Goal: Information Seeking & Learning: Find specific fact

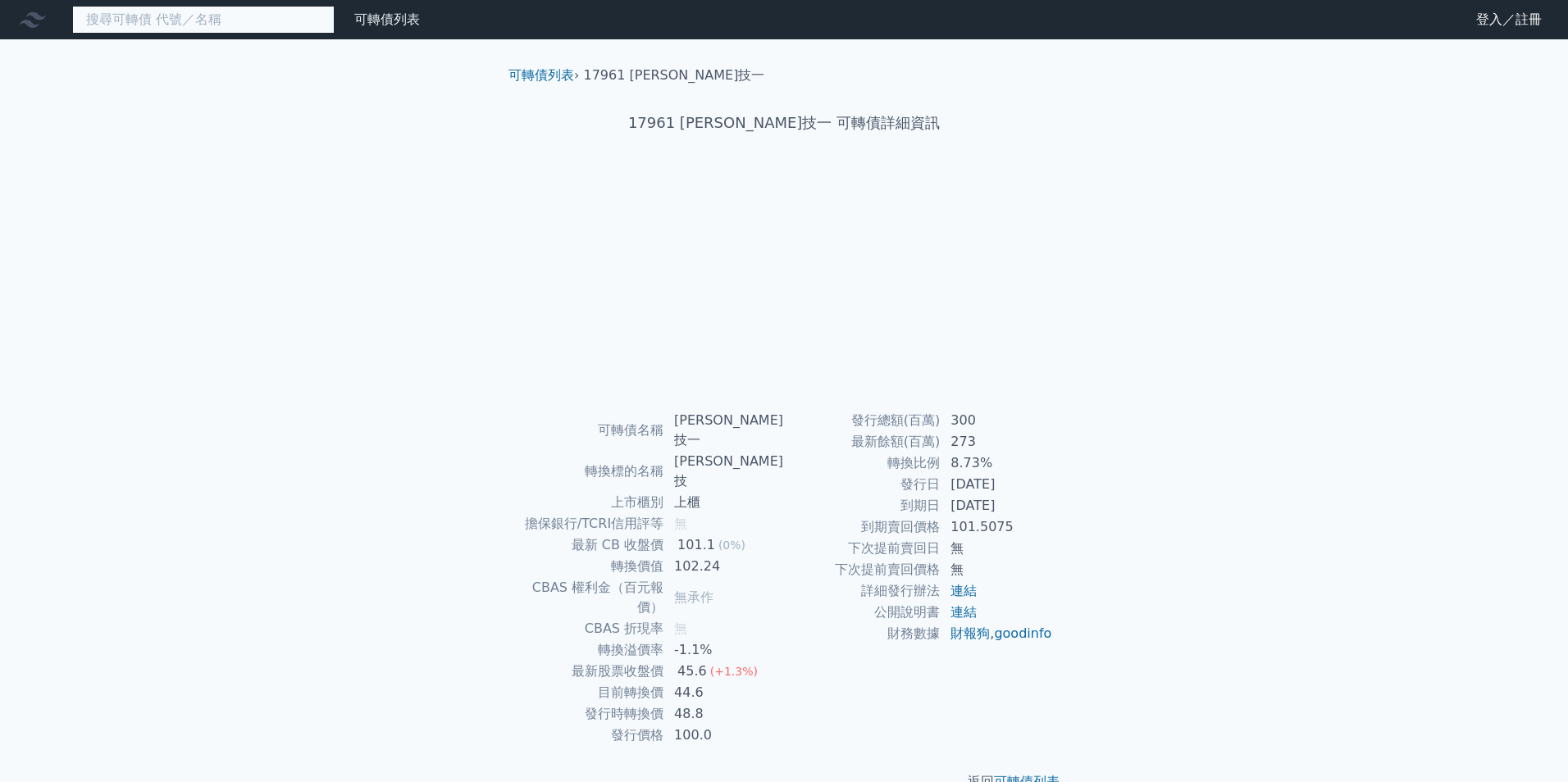
click at [267, 15] on input at bounding box center [203, 20] width 263 height 28
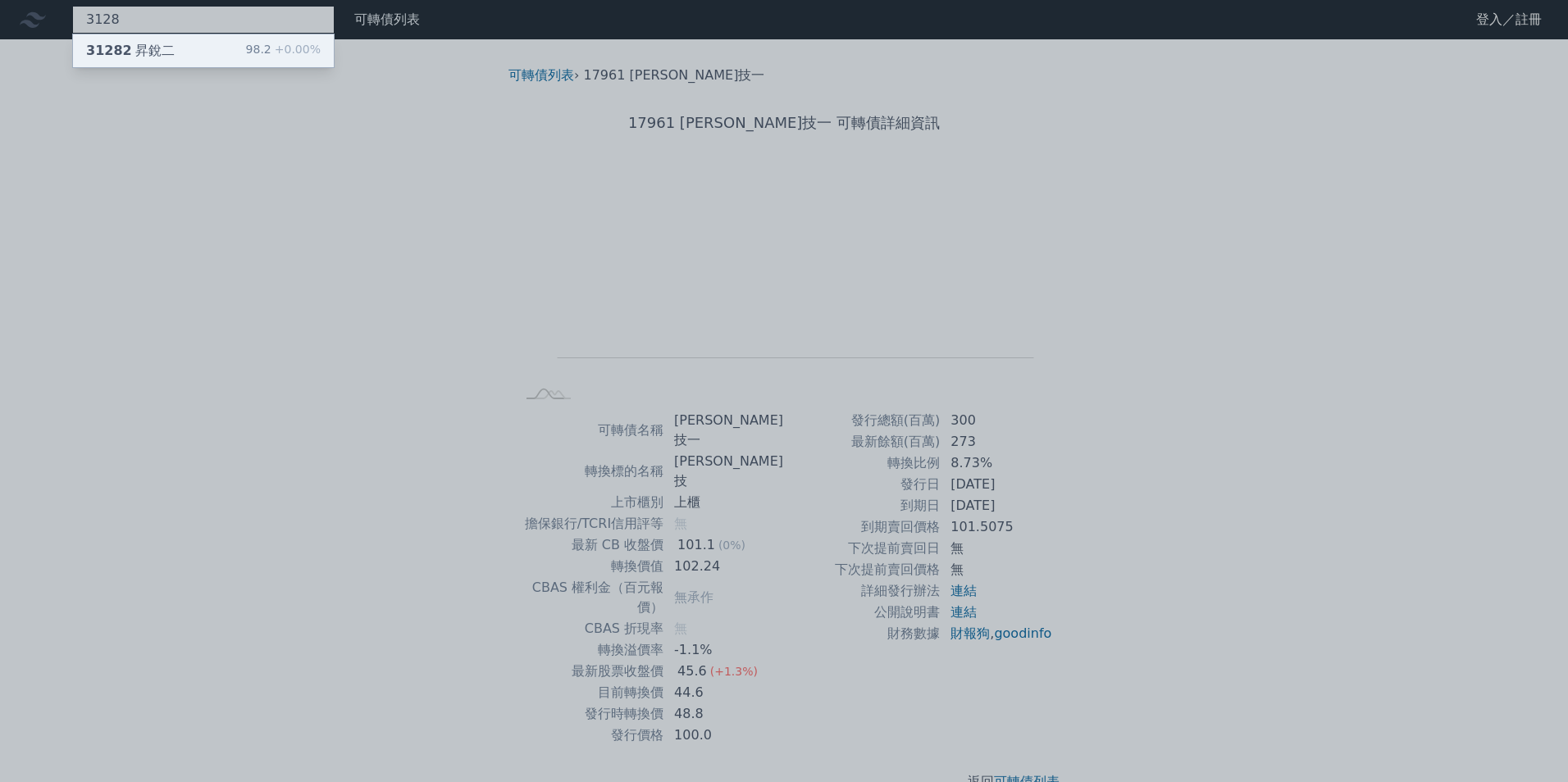
type input "3128"
click at [283, 50] on span "+0.00%" at bounding box center [296, 48] width 49 height 13
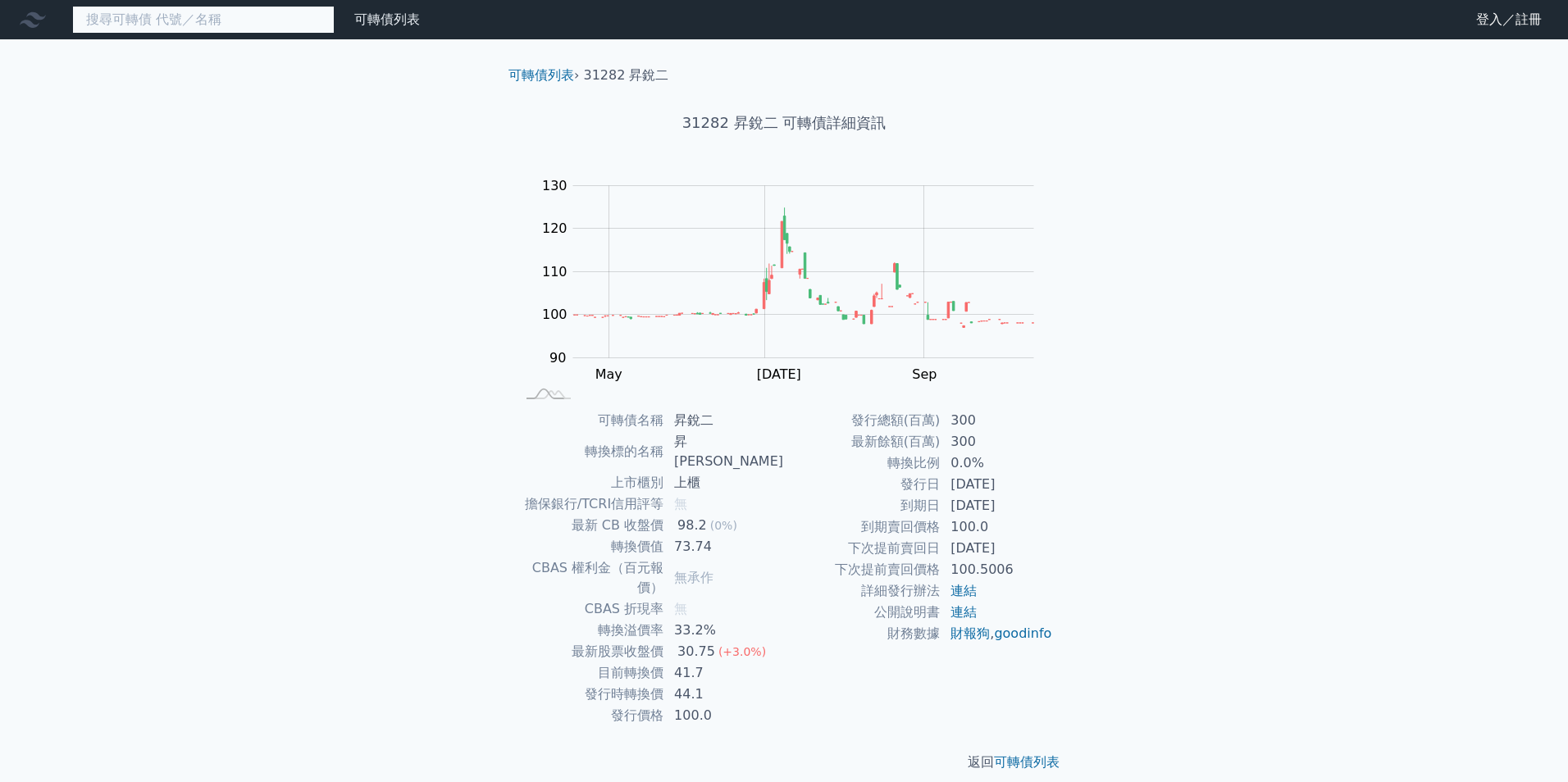
click at [199, 26] on input at bounding box center [203, 20] width 263 height 28
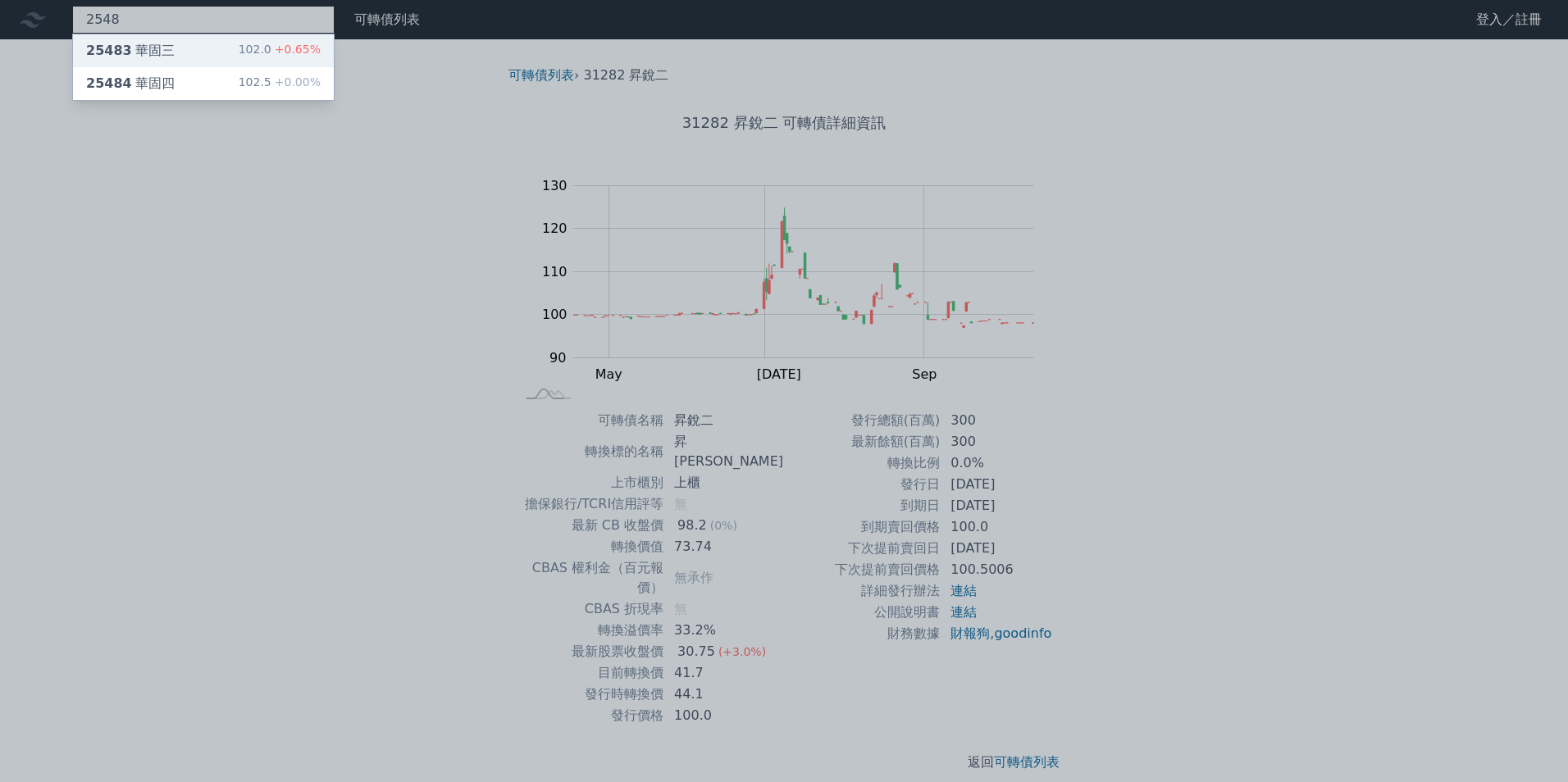
type input "2548"
click at [301, 49] on span "+0.65%" at bounding box center [296, 48] width 49 height 13
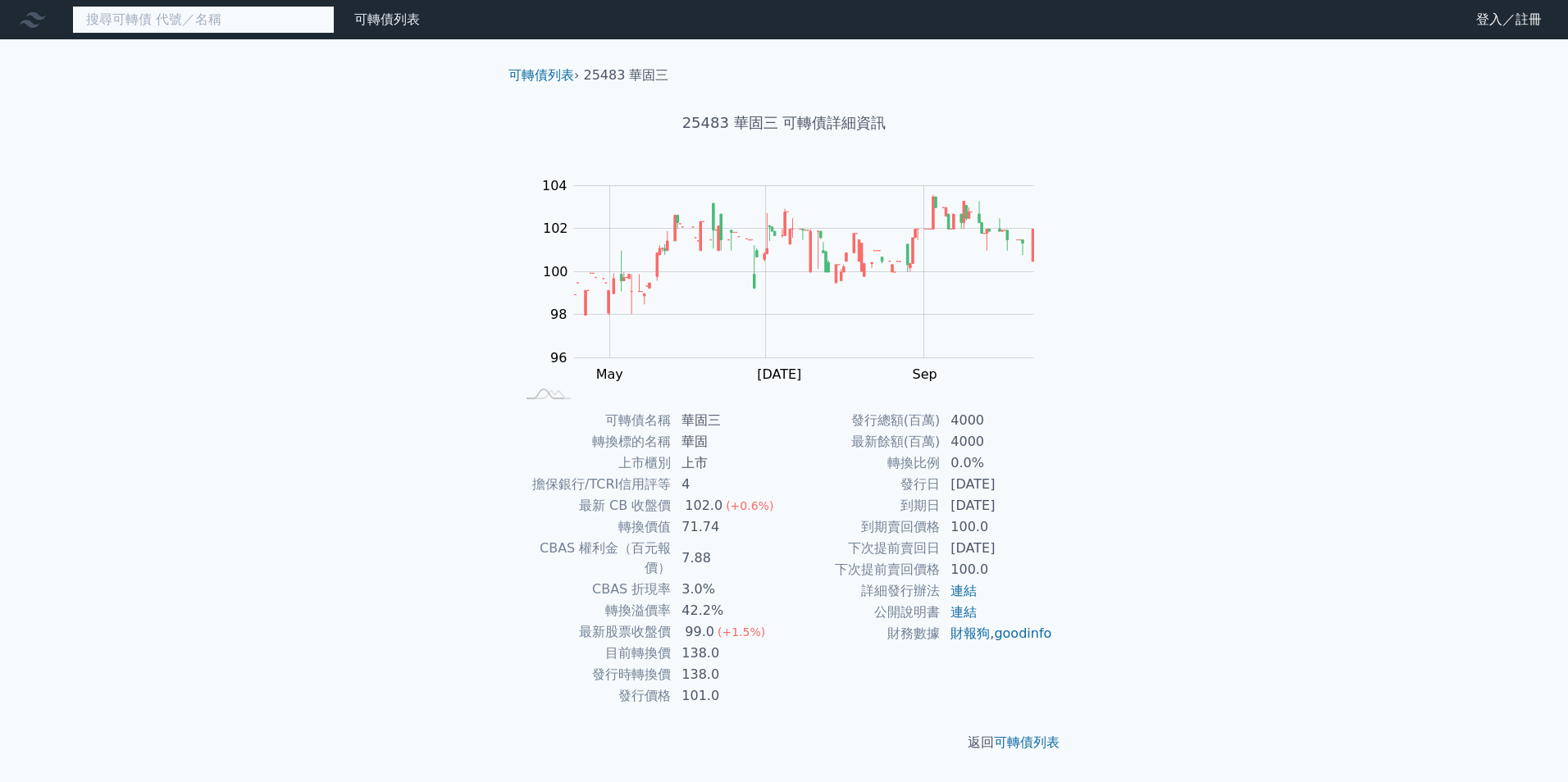
click at [195, 15] on input at bounding box center [203, 20] width 263 height 28
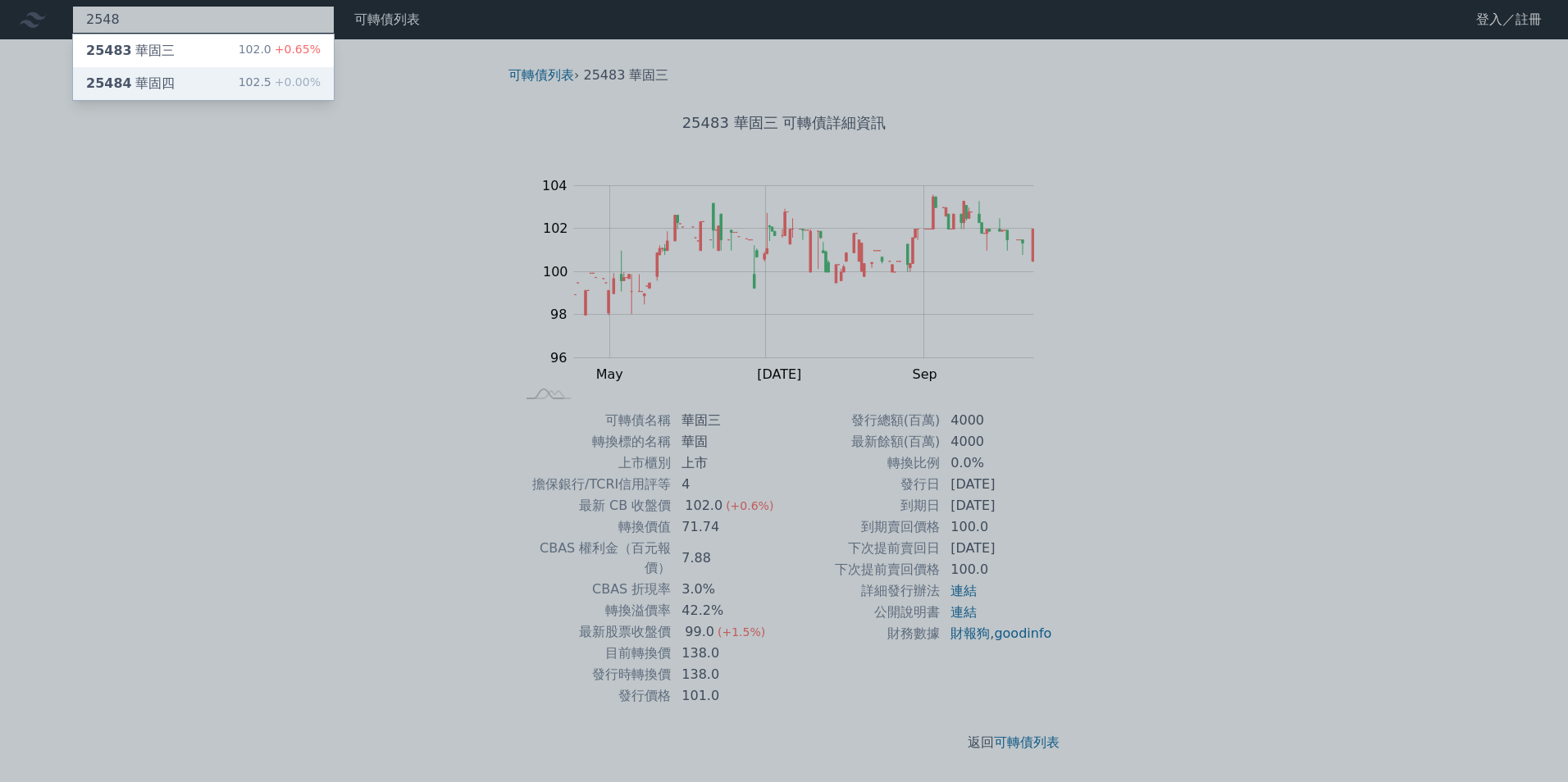
type input "2548"
click at [252, 88] on div "102.5 +0.00%" at bounding box center [279, 83] width 82 height 20
